Goal: Information Seeking & Learning: Learn about a topic

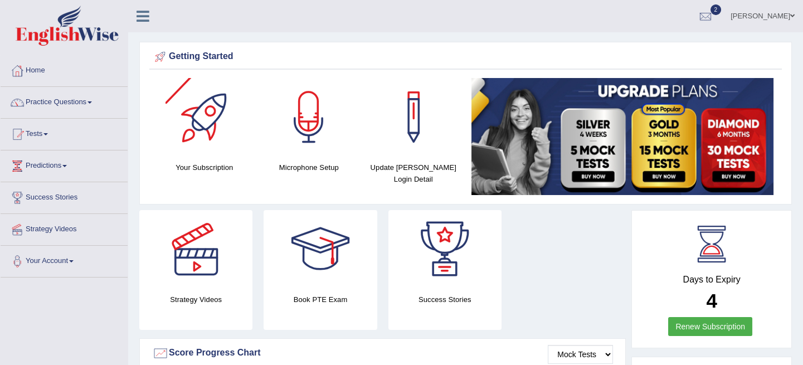
click at [68, 115] on li "Practice Questions Speaking Practice Read Aloud Repeat Sentence Describe Image …" at bounding box center [64, 103] width 127 height 32
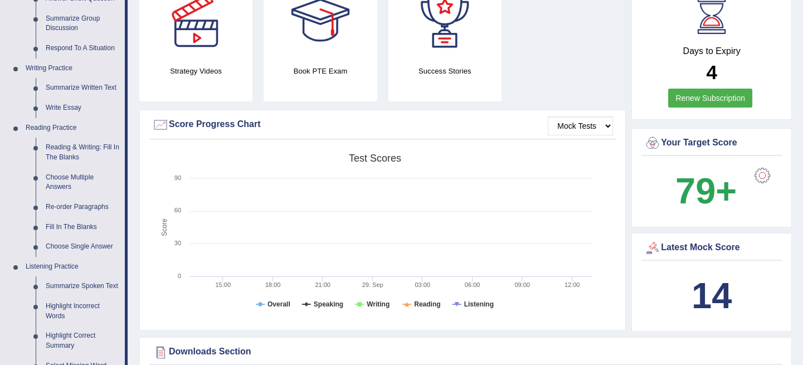
scroll to position [202, 0]
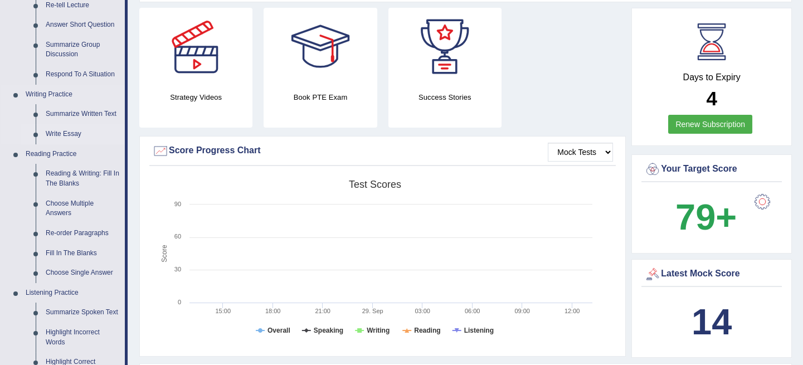
click at [66, 128] on link "Write Essay" at bounding box center [83, 134] width 84 height 20
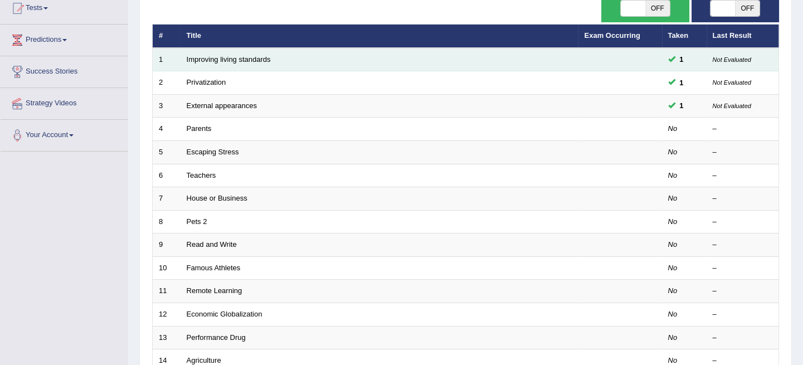
scroll to position [202, 0]
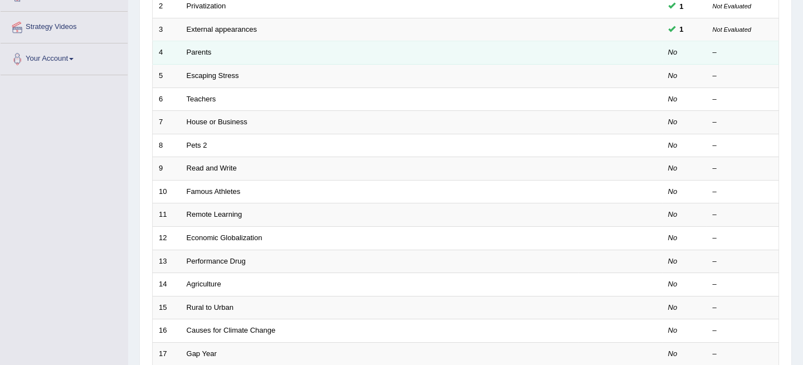
click at [236, 50] on td "Parents" at bounding box center [380, 52] width 398 height 23
click at [206, 50] on link "Parents" at bounding box center [199, 52] width 25 height 8
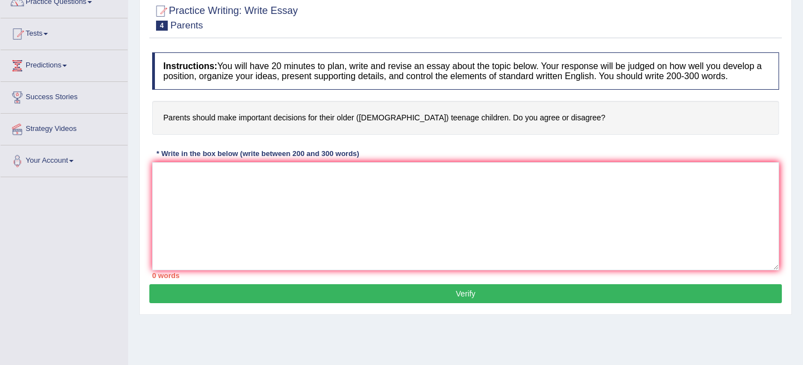
scroll to position [101, 0]
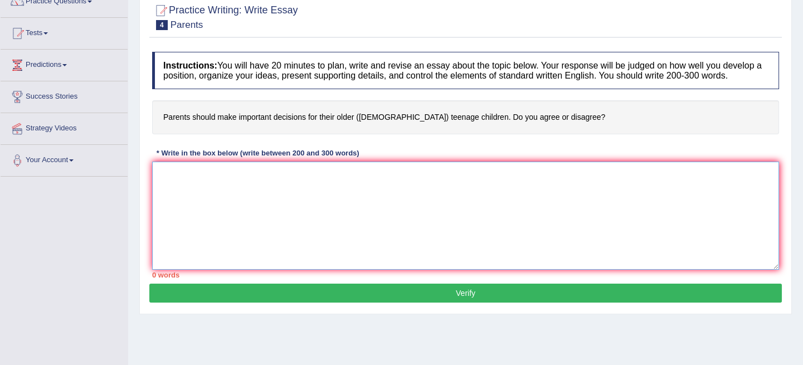
click at [190, 174] on textarea at bounding box center [465, 216] width 627 height 108
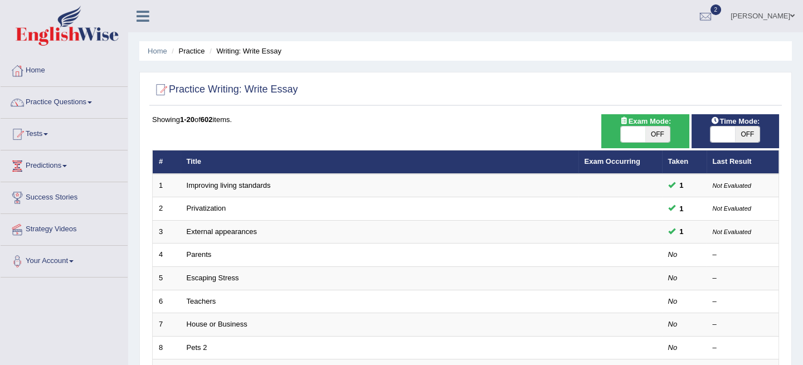
click at [741, 132] on span "OFF" at bounding box center [747, 134] width 25 height 16
checkbox input "true"
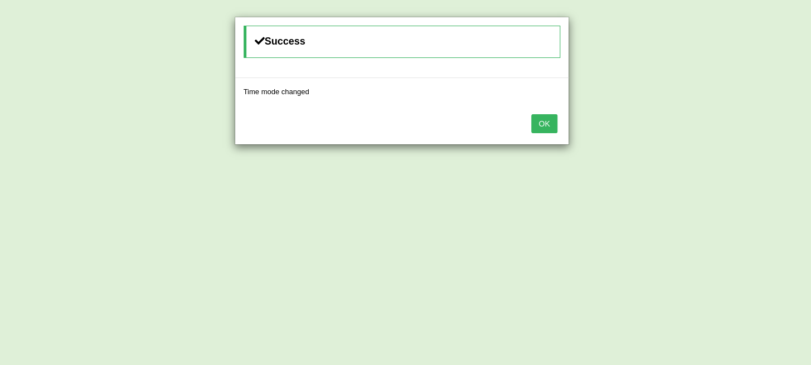
click at [540, 115] on button "OK" at bounding box center [544, 123] width 26 height 19
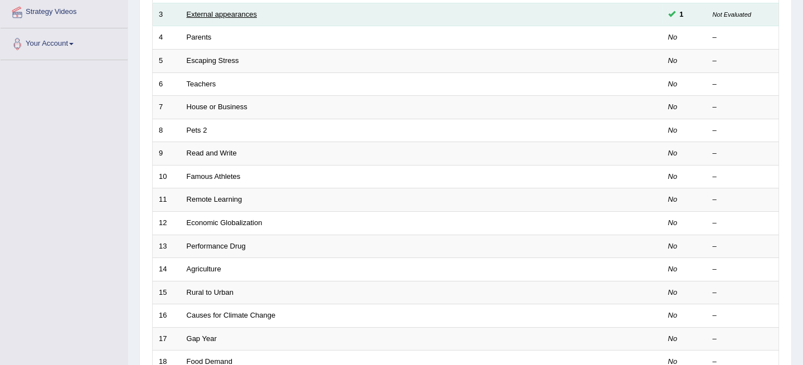
scroll to position [202, 0]
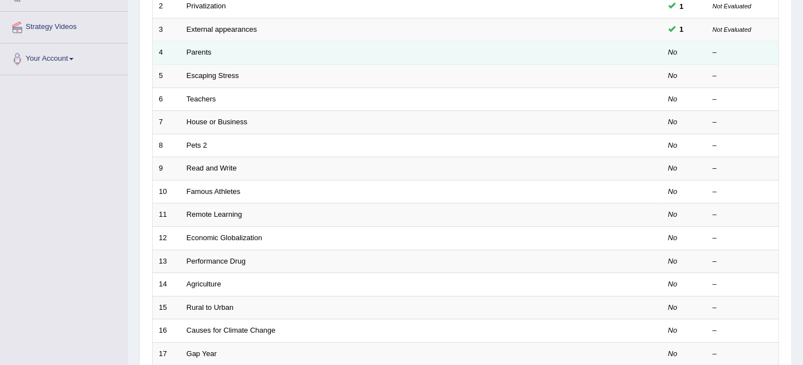
click at [199, 47] on td "Parents" at bounding box center [380, 52] width 398 height 23
click at [199, 55] on link "Parents" at bounding box center [199, 52] width 25 height 8
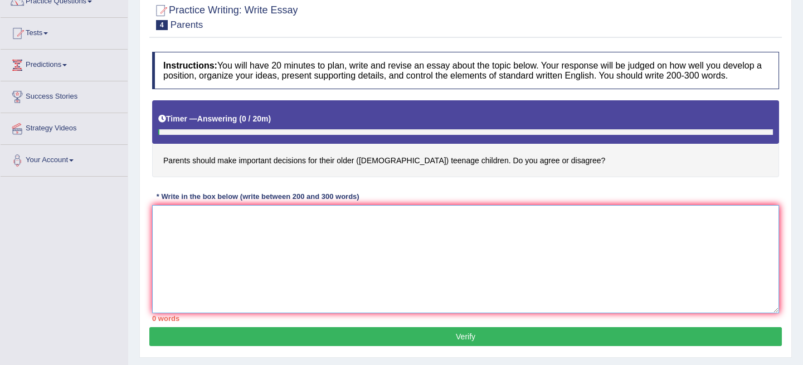
click at [163, 223] on textarea at bounding box center [465, 259] width 627 height 108
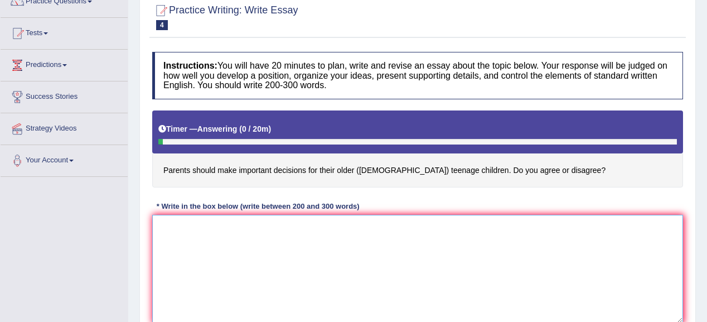
scroll to position [145, 0]
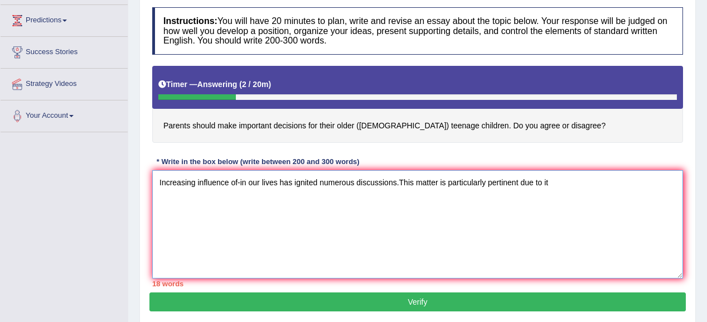
click at [546, 179] on textarea "Increasing influence of-in our lives has ignited numerous discussions.This matt…" at bounding box center [417, 224] width 530 height 108
click at [550, 182] on textarea "Increasing influence of-in our lives has ignited numerous discussions.This matt…" at bounding box center [417, 224] width 530 height 108
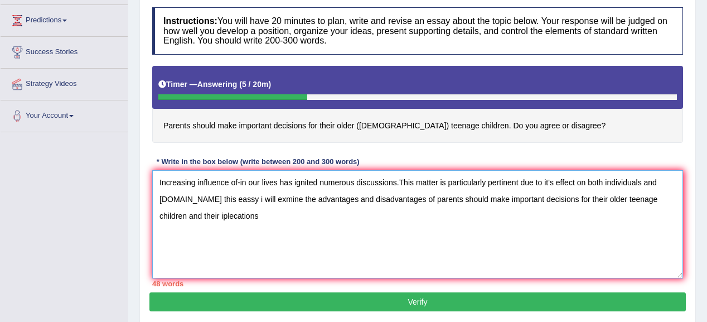
click at [227, 213] on textarea "Increasing influence of-in our lives has ignited numerous discussions.This matt…" at bounding box center [417, 224] width 530 height 108
click at [267, 215] on textarea "Increasing influence of-in our lives has ignited numerous discussions.This matt…" at bounding box center [417, 224] width 530 height 108
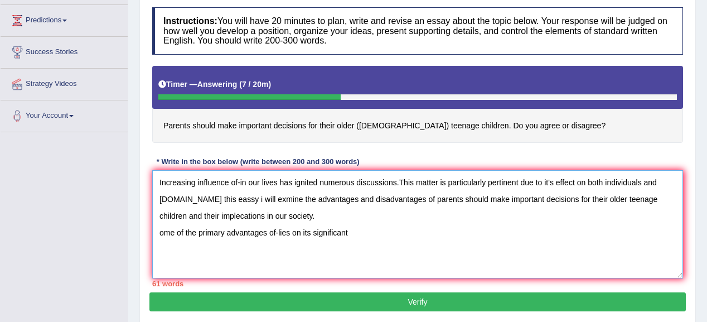
click at [265, 214] on textarea "Increasing influence of-in our lives has ignited numerous discussions.This matt…" at bounding box center [417, 224] width 530 height 108
drag, startPoint x: 265, startPoint y: 214, endPoint x: 136, endPoint y: 150, distance: 143.8
click at [136, 150] on div "Home Practice Writing: Write Essay Parents « Prev Next » Report Question Re-Att…" at bounding box center [417, 133] width 578 height 557
click at [362, 235] on textarea "Increasing influence of-in our lives has ignited numerous discussions.This matt…" at bounding box center [417, 224] width 530 height 108
click at [169, 228] on textarea "Increasing influence of-in our lives has ignited numerous discussions.This matt…" at bounding box center [417, 224] width 530 height 108
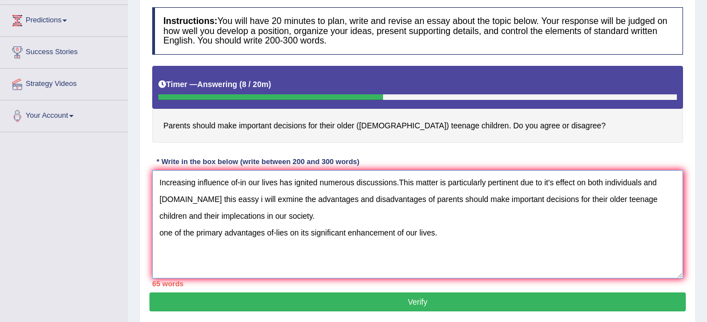
click at [451, 231] on textarea "Increasing influence of-in our lives has ignited numerous discussions.This matt…" at bounding box center [417, 224] width 530 height 108
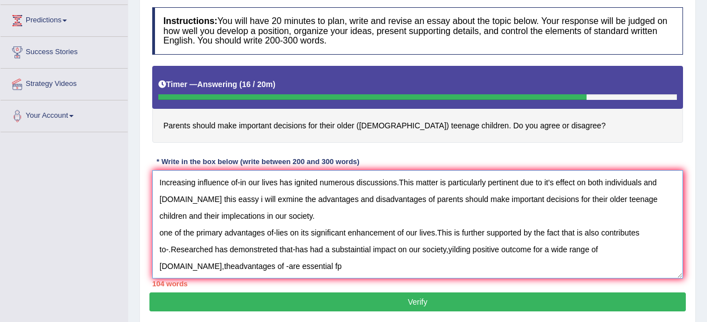
click at [157, 264] on textarea "Increasing influence of-in our lives has ignited numerous discussions.This matt…" at bounding box center [417, 224] width 530 height 108
click at [624, 251] on textarea "Increasing influence of-in our lives has ignited numerous discussions.This matt…" at bounding box center [417, 224] width 530 height 108
drag, startPoint x: 337, startPoint y: 267, endPoint x: 135, endPoint y: 270, distance: 201.7
click at [135, 270] on div "Home Practice Writing: Write Essay Parents « Prev Next » Report Question Re-Att…" at bounding box center [417, 133] width 578 height 557
click at [611, 250] on textarea "Increasing influence of-in our lives has ignited numerous discussions.This matt…" at bounding box center [417, 224] width 530 height 108
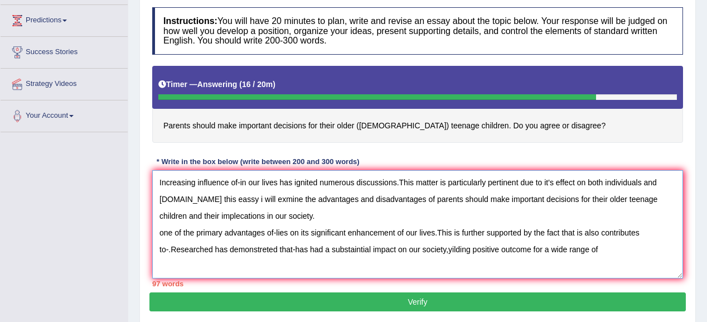
click at [597, 251] on textarea "Increasing influence of-in our lives has ignited numerous discussions.This matt…" at bounding box center [417, 224] width 530 height 108
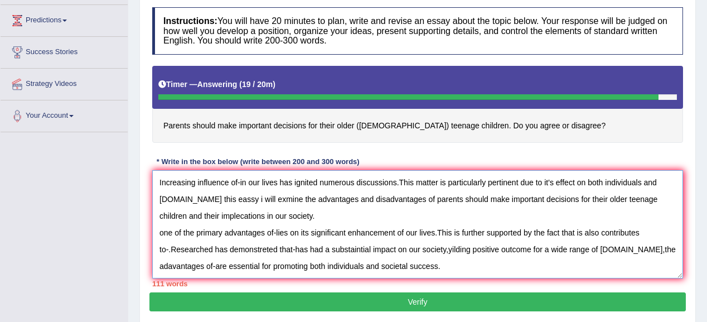
scroll to position [9, 0]
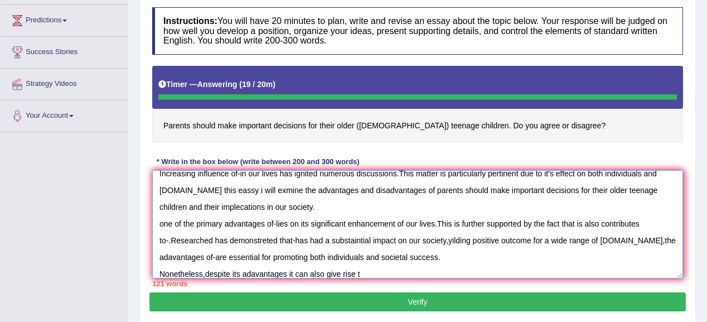
type textarea "Increasing influence of-in our lives has ignited numerous discussions.This matt…"
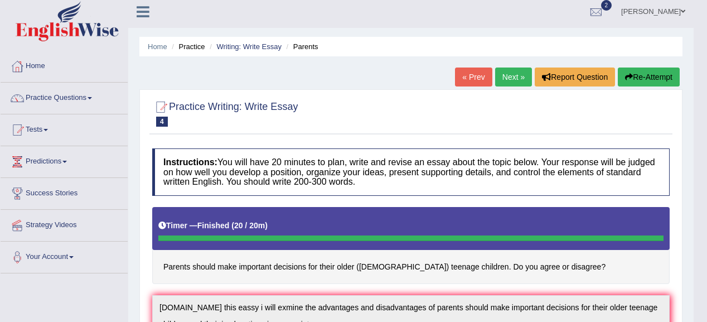
scroll to position [0, 0]
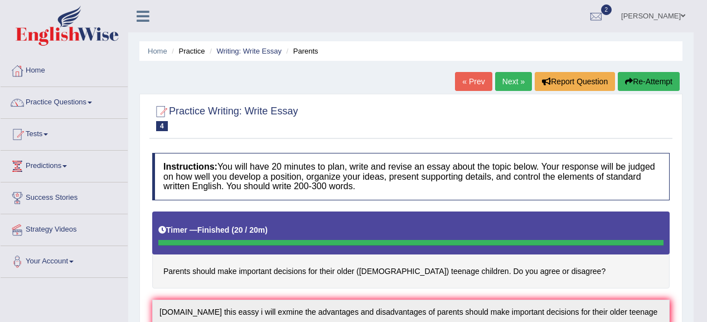
click at [515, 77] on link "Next »" at bounding box center [513, 81] width 37 height 19
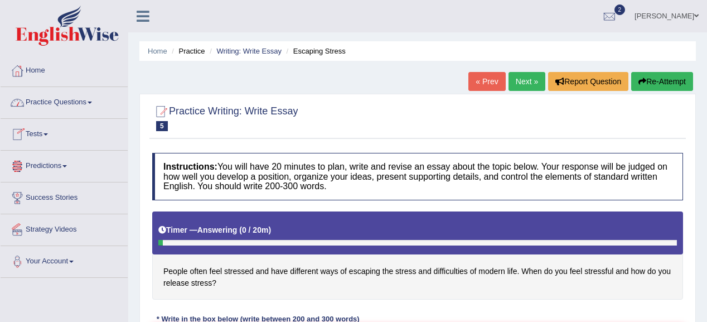
click at [87, 103] on link "Practice Questions" at bounding box center [64, 101] width 127 height 28
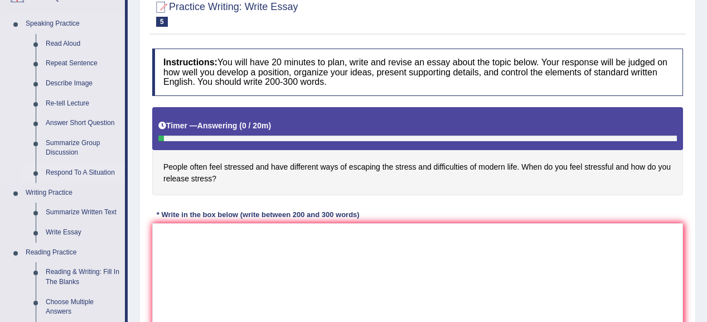
scroll to position [223, 0]
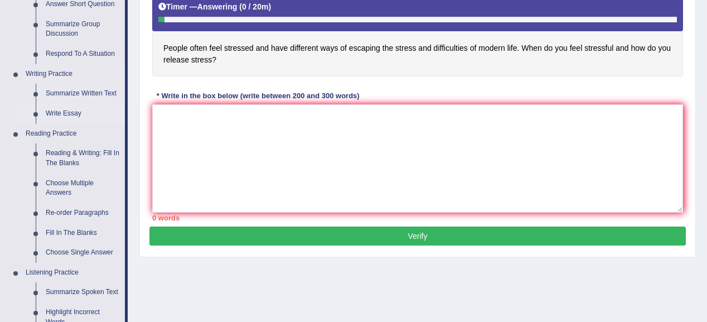
click at [67, 113] on link "Write Essay" at bounding box center [83, 114] width 84 height 20
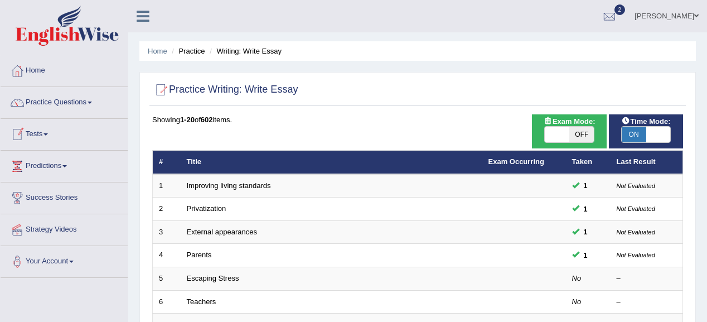
click at [627, 134] on span "ON" at bounding box center [633, 134] width 25 height 16
checkbox input "false"
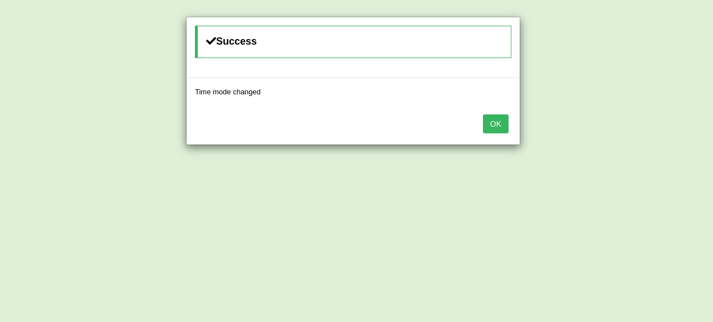
click at [503, 121] on button "OK" at bounding box center [496, 123] width 26 height 19
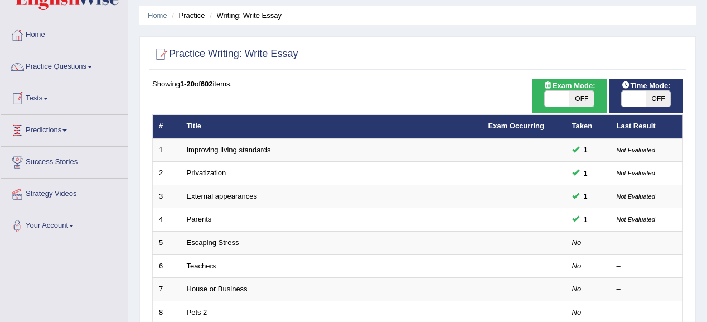
scroll to position [9, 0]
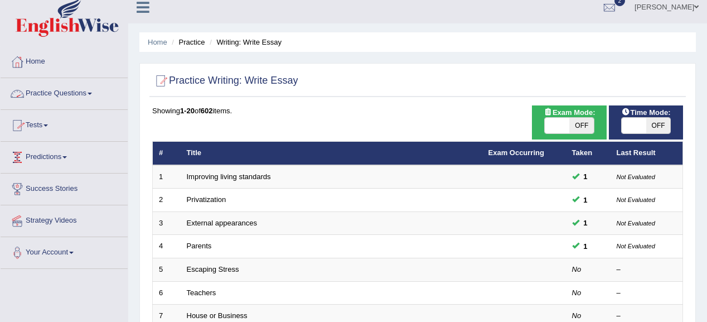
click at [69, 94] on link "Practice Questions" at bounding box center [64, 92] width 127 height 28
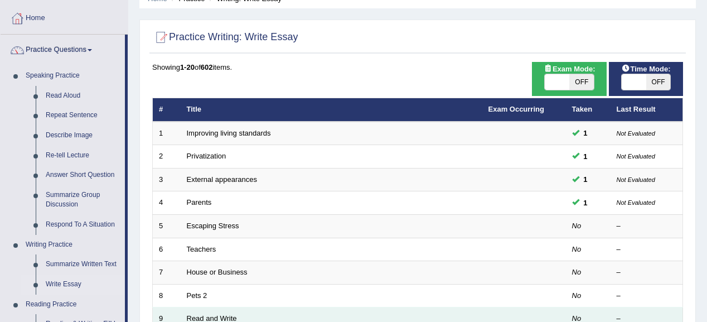
scroll to position [16, 0]
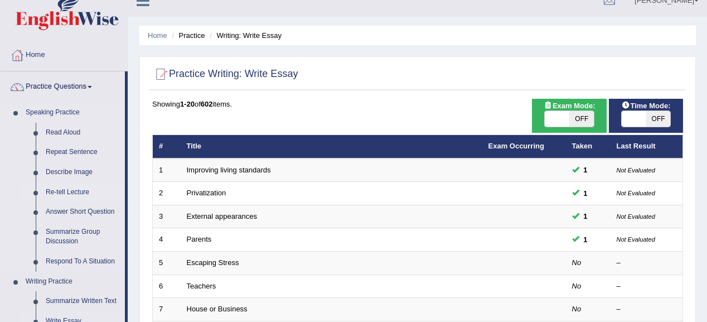
click at [71, 192] on link "Re-tell Lecture" at bounding box center [83, 192] width 84 height 20
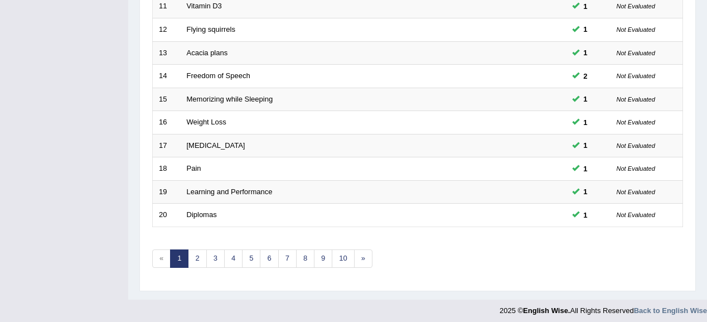
scroll to position [413, 0]
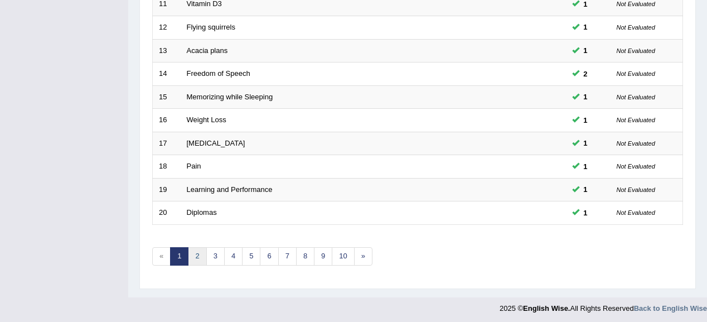
click at [197, 255] on link "2" at bounding box center [197, 256] width 18 height 18
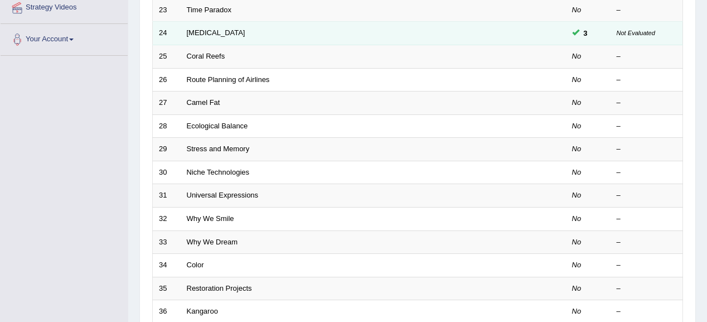
scroll to position [223, 0]
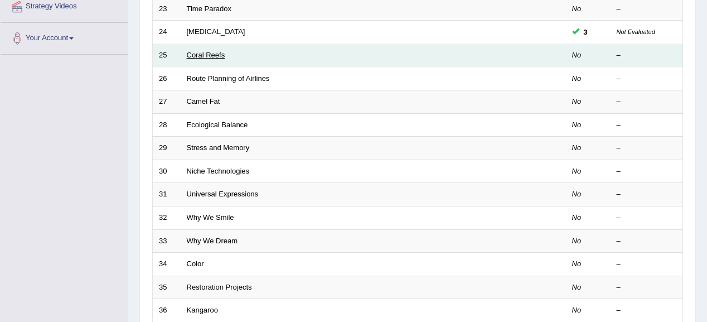
click at [205, 54] on link "Coral Reefs" at bounding box center [206, 55] width 38 height 8
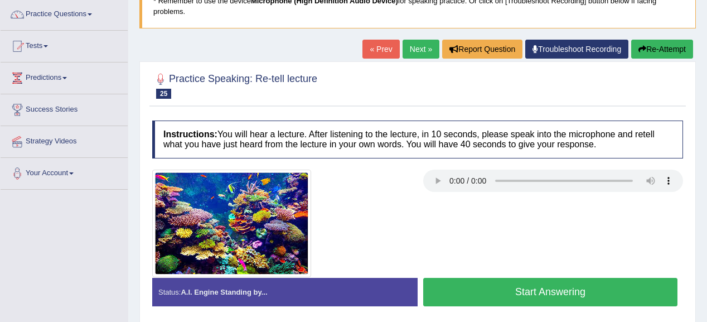
scroll to position [89, 0]
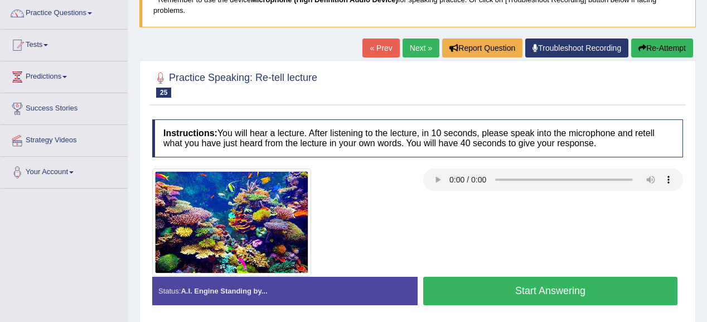
click at [616, 219] on div at bounding box center [418, 222] width 542 height 108
click at [510, 294] on button "Start Answering" at bounding box center [550, 290] width 254 height 28
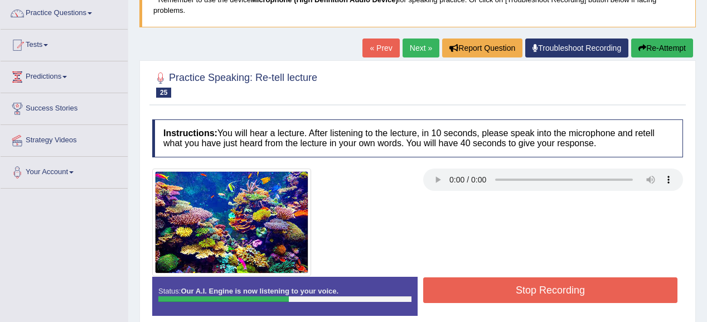
click at [546, 281] on button "Stop Recording" at bounding box center [550, 290] width 254 height 26
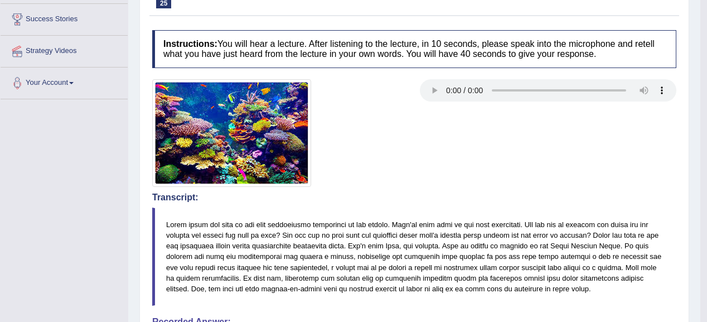
scroll to position [0, 0]
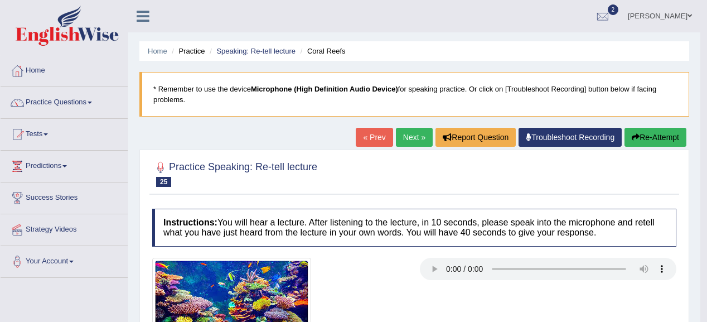
click at [417, 136] on link "Next »" at bounding box center [414, 137] width 37 height 19
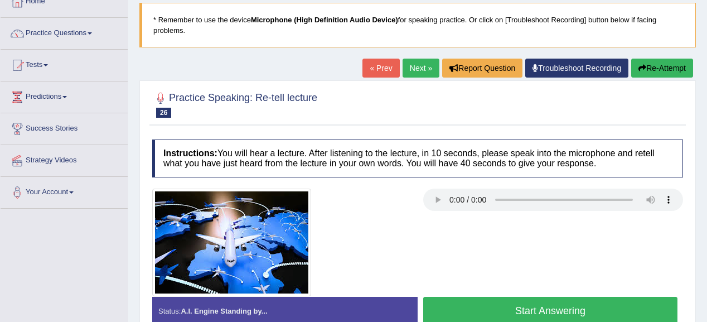
scroll to position [134, 0]
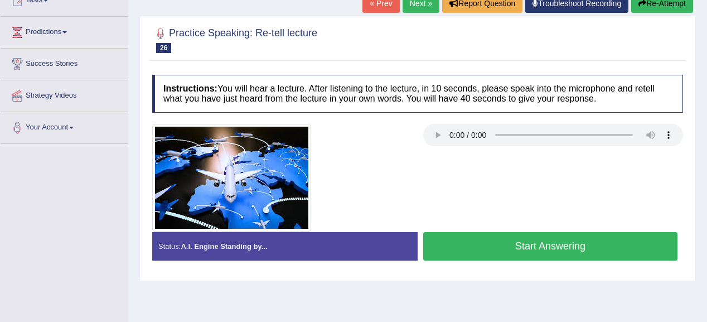
click at [486, 241] on button "Start Answering" at bounding box center [550, 246] width 254 height 28
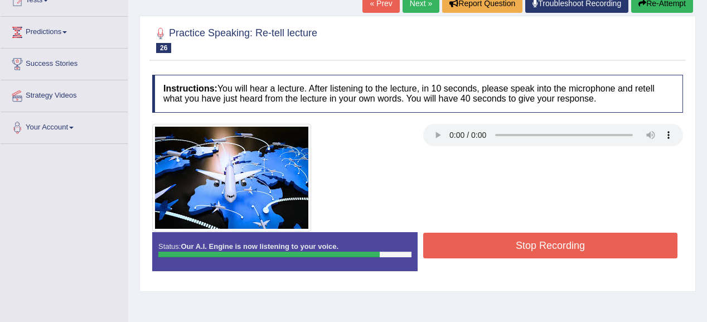
click at [497, 235] on button "Stop Recording" at bounding box center [550, 245] width 254 height 26
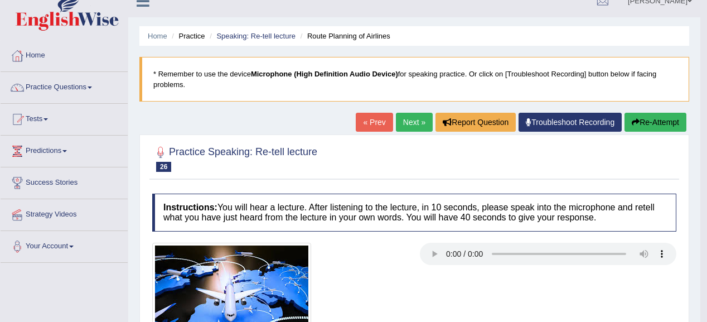
scroll to position [0, 0]
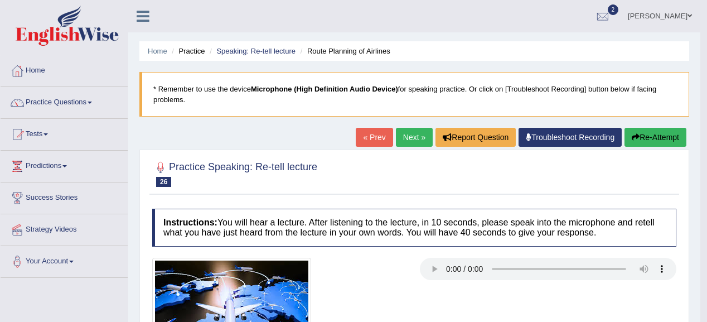
click at [412, 132] on link "Next »" at bounding box center [414, 137] width 37 height 19
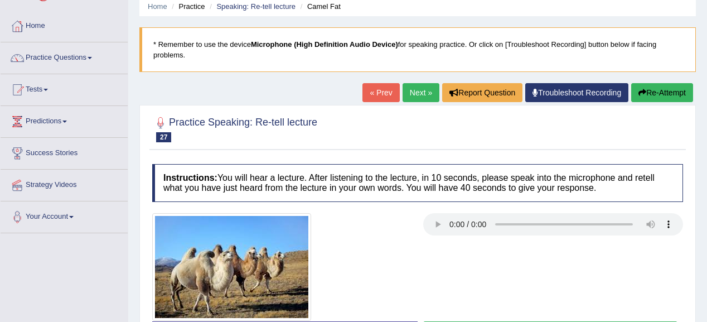
scroll to position [89, 0]
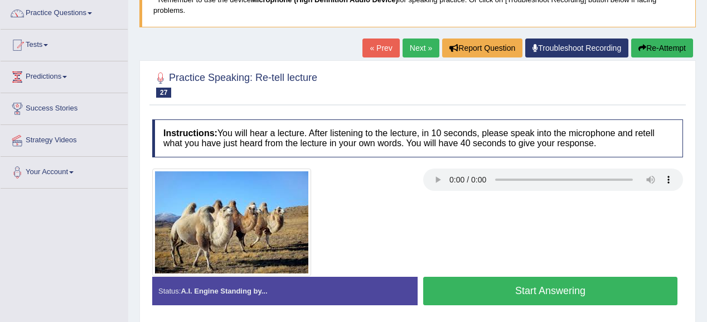
click at [505, 286] on button "Start Answering" at bounding box center [550, 290] width 254 height 28
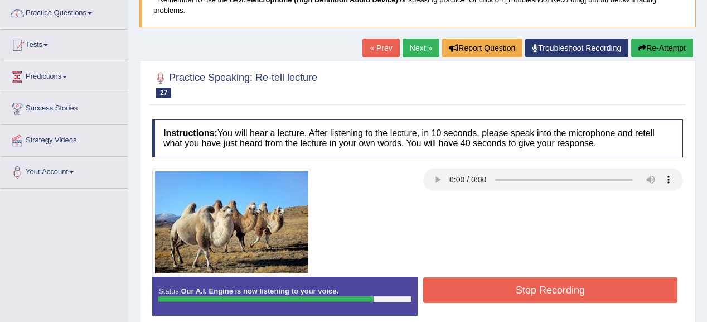
click at [529, 290] on button "Stop Recording" at bounding box center [550, 290] width 254 height 26
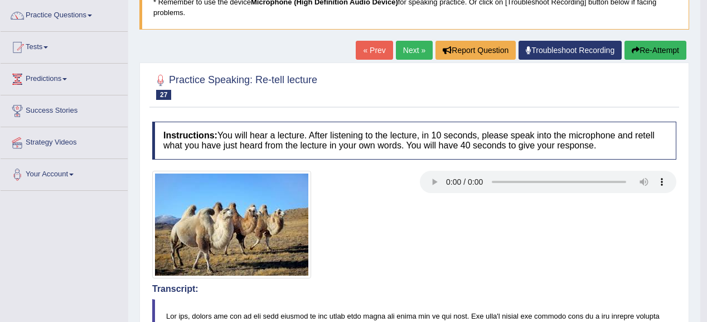
scroll to position [0, 0]
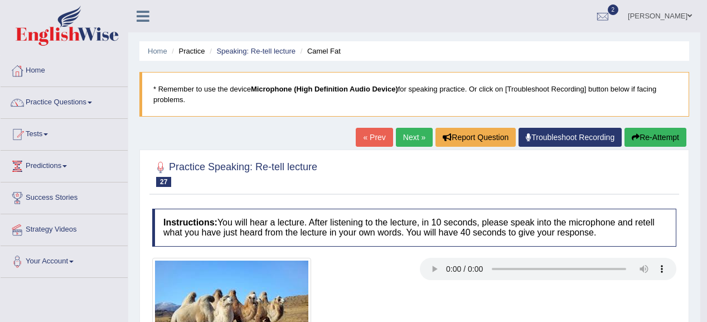
click at [404, 140] on link "Next »" at bounding box center [414, 137] width 37 height 19
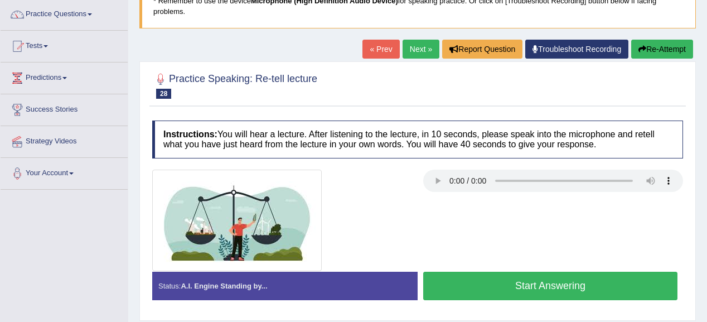
scroll to position [89, 0]
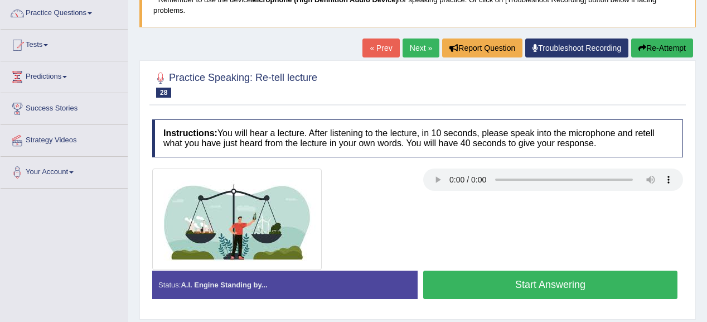
click at [495, 282] on button "Start Answering" at bounding box center [550, 284] width 254 height 28
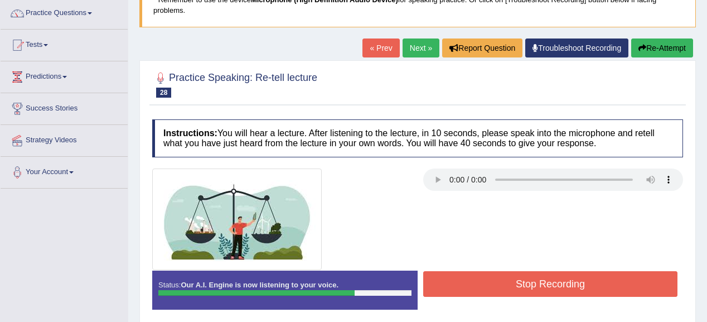
click at [539, 276] on button "Stop Recording" at bounding box center [550, 284] width 254 height 26
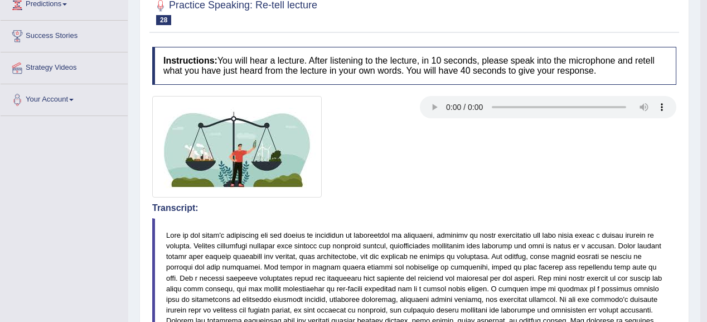
scroll to position [0, 0]
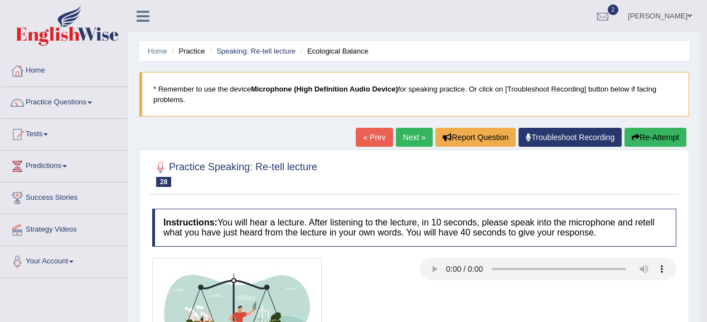
click at [406, 138] on link "Next »" at bounding box center [414, 137] width 37 height 19
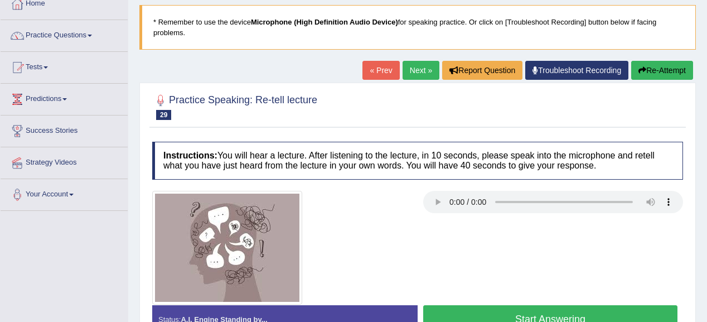
scroll to position [89, 0]
